Goal: Find contact information: Find contact information

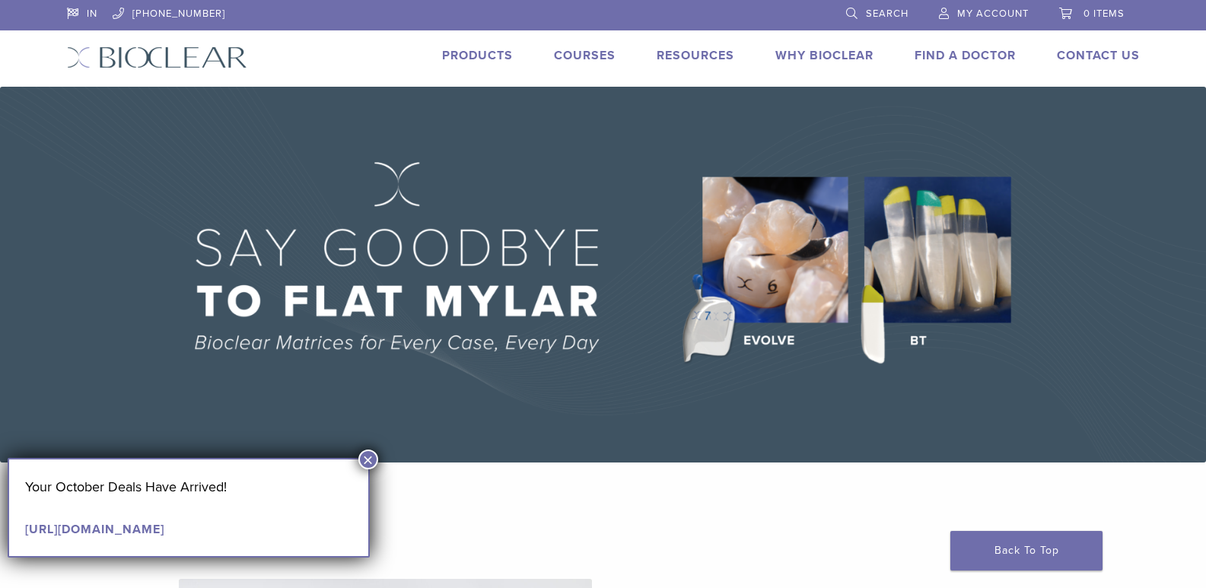
click at [1042, 132] on img at bounding box center [603, 275] width 1206 height 376
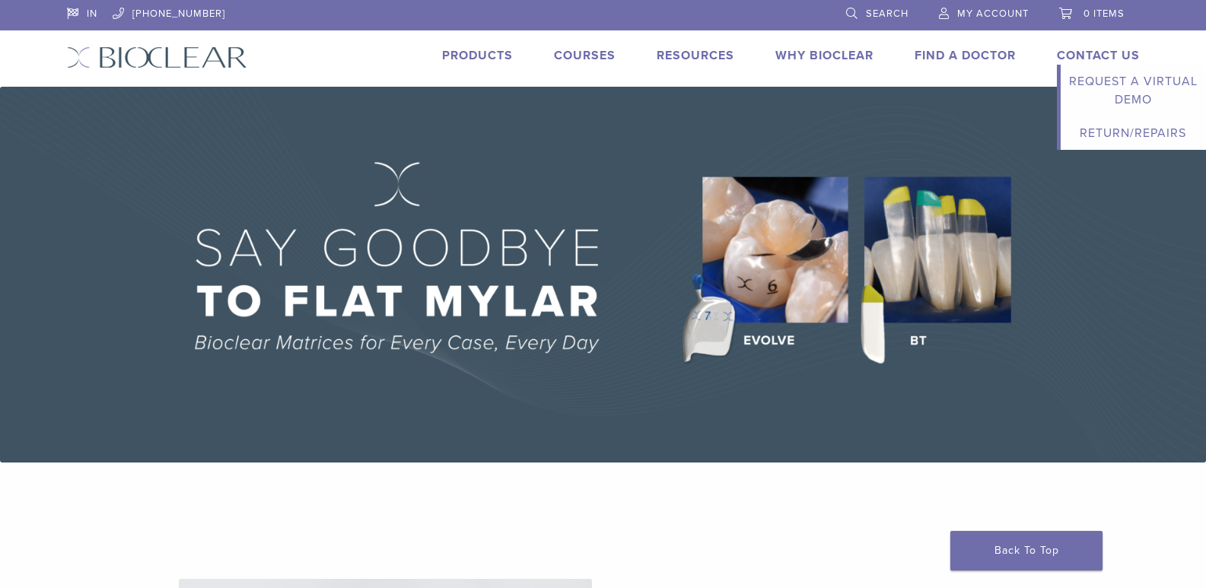
click at [1100, 49] on link "Contact Us" at bounding box center [1098, 55] width 83 height 15
click at [1101, 51] on link "Contact Us" at bounding box center [1098, 55] width 83 height 15
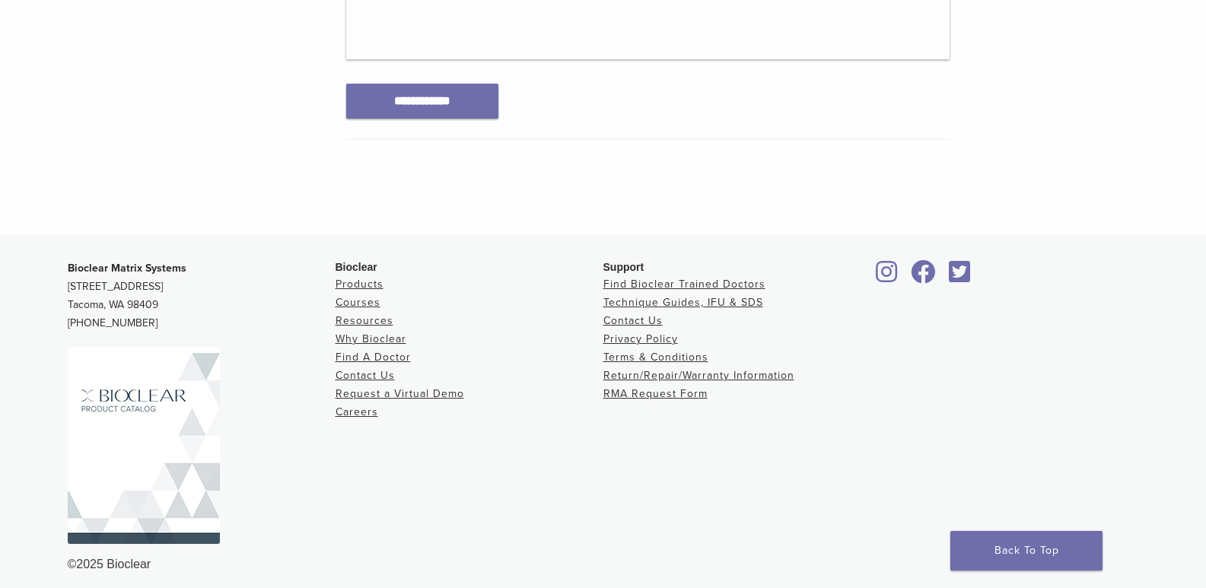
scroll to position [943, 0]
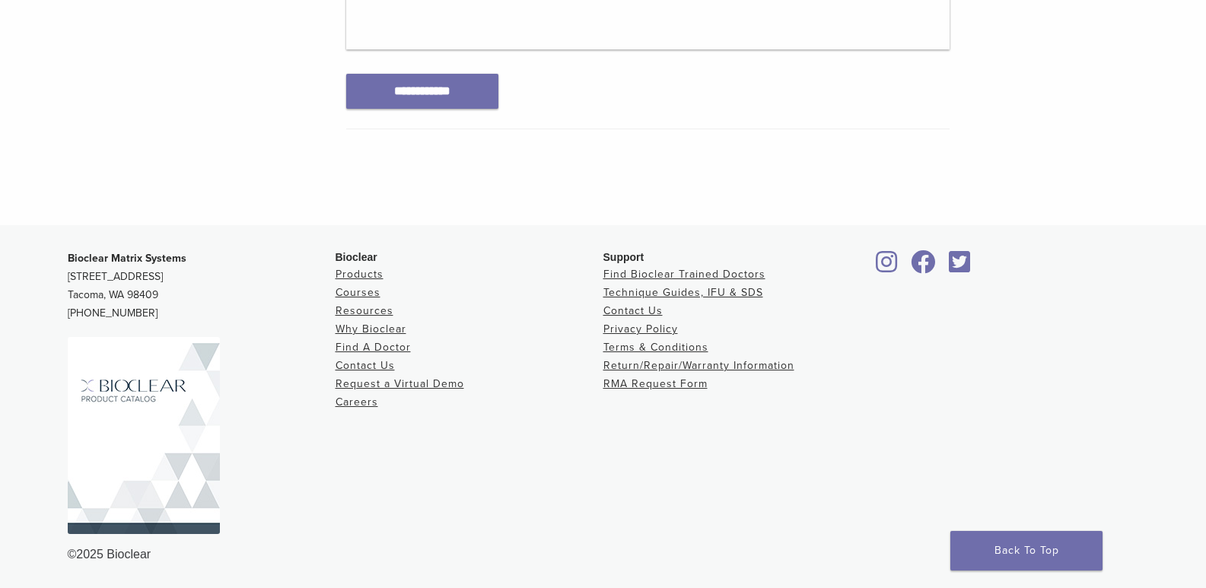
click at [931, 257] on icon at bounding box center [923, 262] width 25 height 24
